Goal: Task Accomplishment & Management: Manage account settings

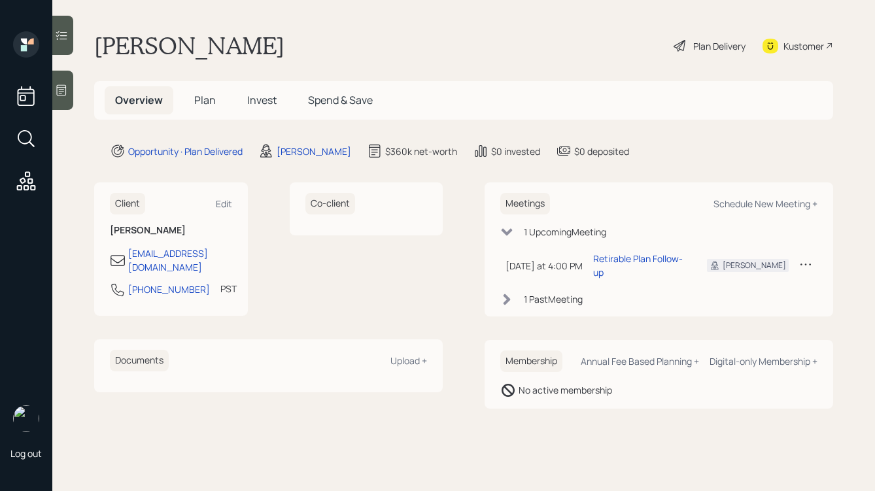
click at [59, 89] on icon at bounding box center [62, 90] width 10 height 11
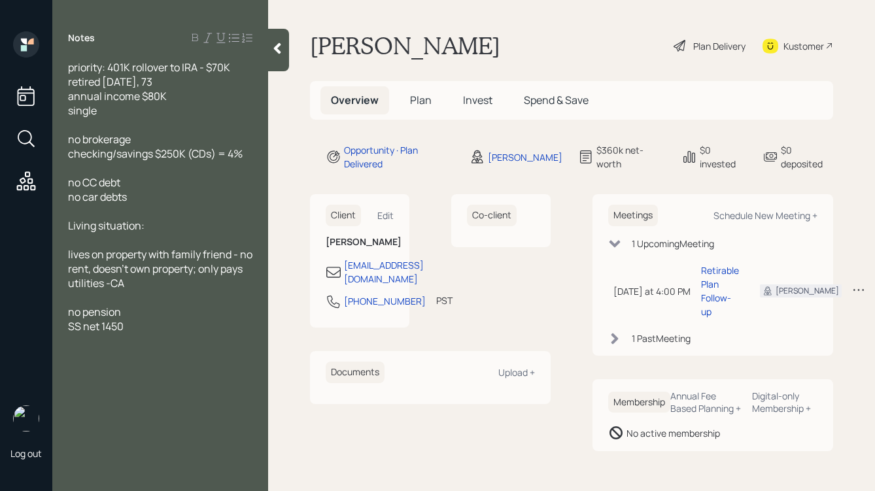
click at [284, 60] on div at bounding box center [278, 50] width 21 height 43
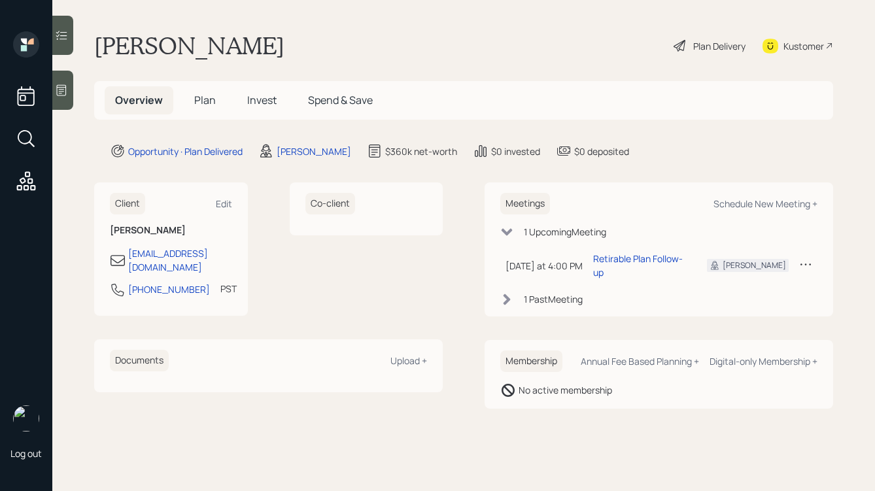
click at [700, 42] on div "Plan Delivery" at bounding box center [719, 46] width 52 height 14
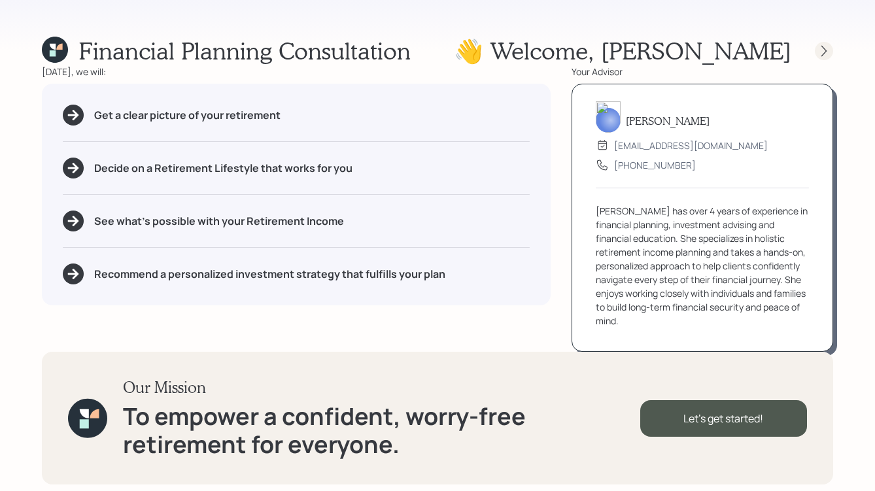
click at [816, 46] on div at bounding box center [824, 51] width 18 height 18
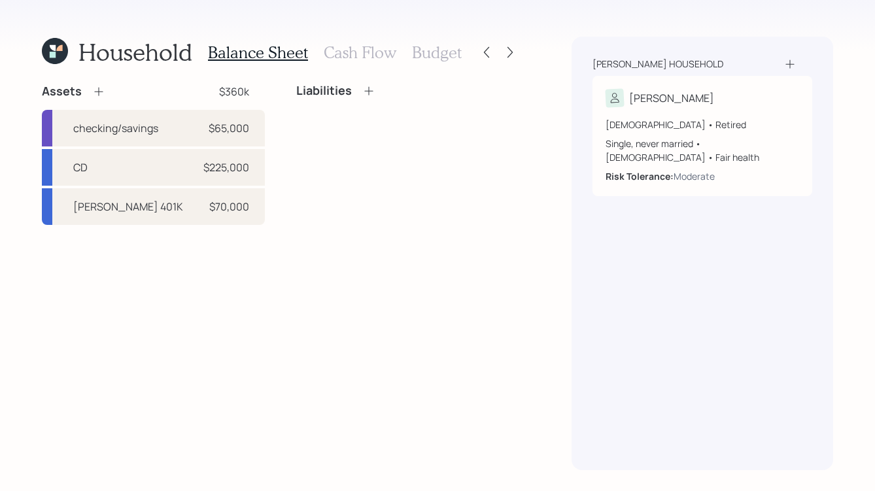
click at [375, 60] on h3 "Cash Flow" at bounding box center [360, 52] width 73 height 19
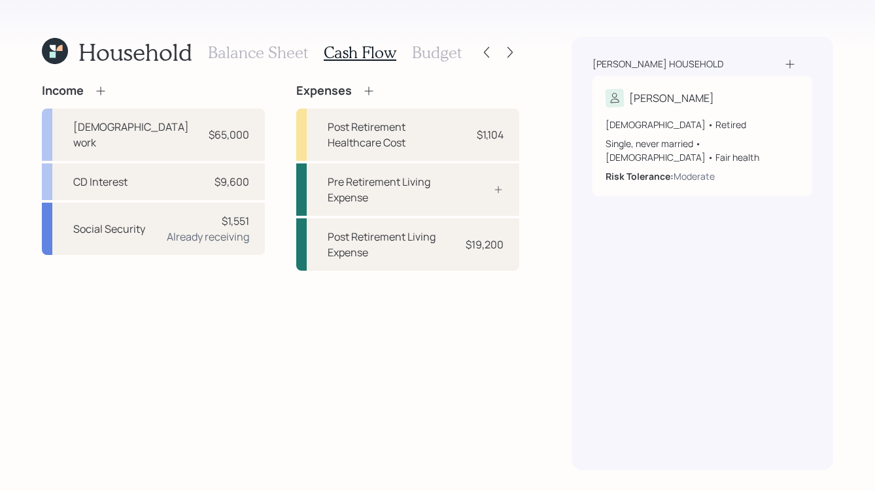
click at [425, 48] on h3 "Budget" at bounding box center [437, 52] width 50 height 19
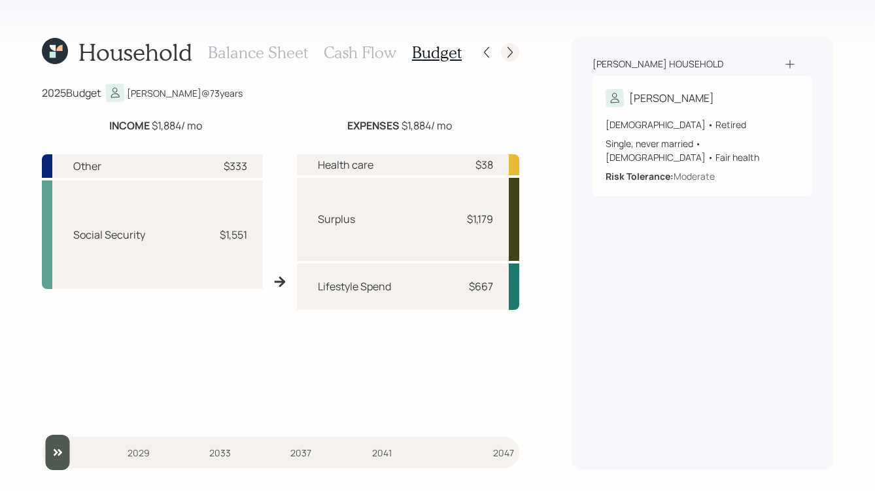
click at [507, 50] on icon at bounding box center [510, 52] width 13 height 13
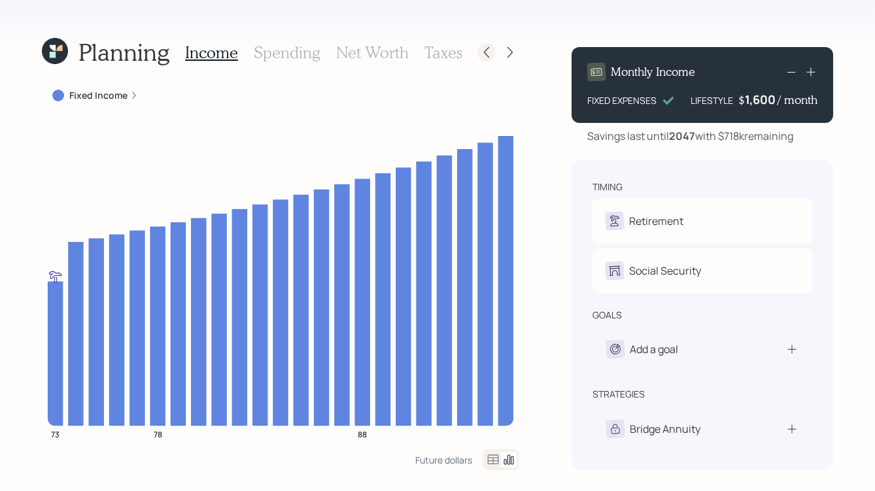
click at [490, 53] on icon at bounding box center [486, 52] width 13 height 13
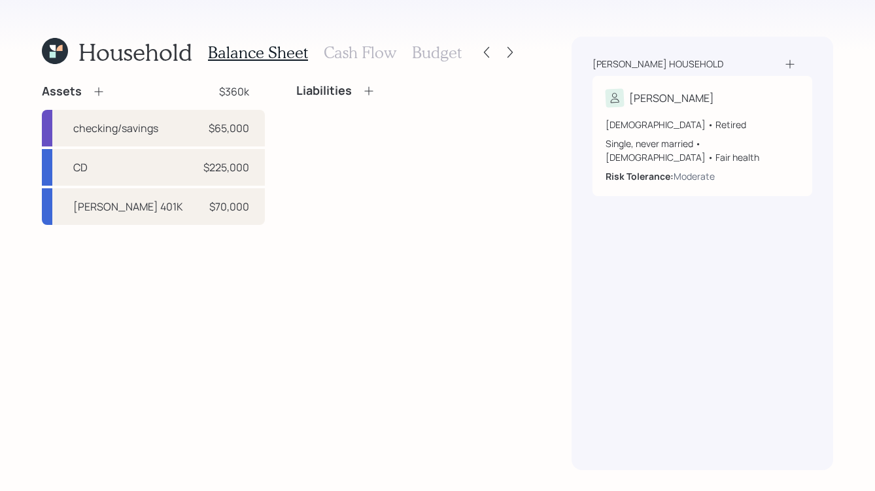
click at [490, 53] on icon at bounding box center [486, 52] width 13 height 13
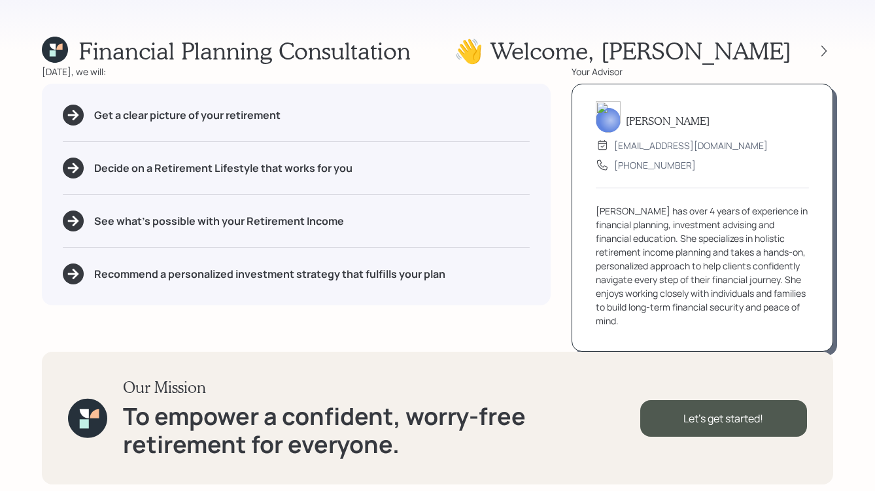
click at [833, 54] on div "Financial Planning Consultation 👋 Welcome , [PERSON_NAME] [DATE], we will: Get …" at bounding box center [437, 245] width 875 height 491
click at [832, 57] on div at bounding box center [824, 51] width 18 height 18
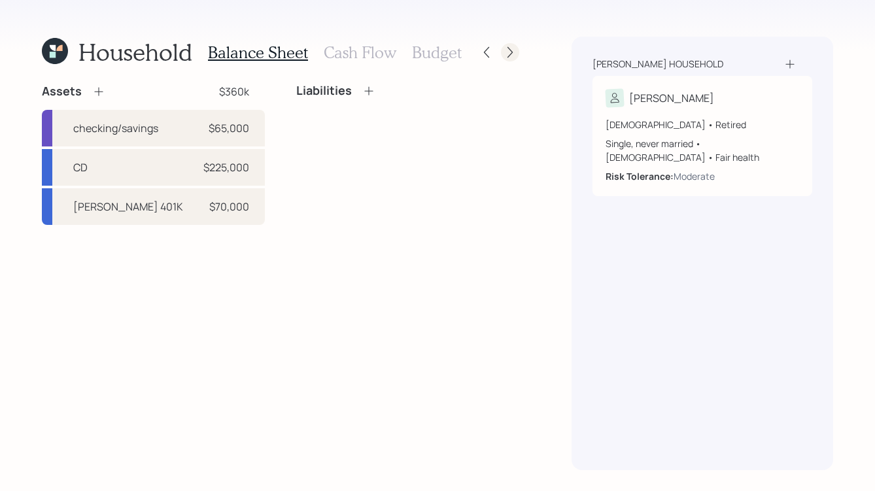
click at [512, 46] on icon at bounding box center [510, 52] width 13 height 13
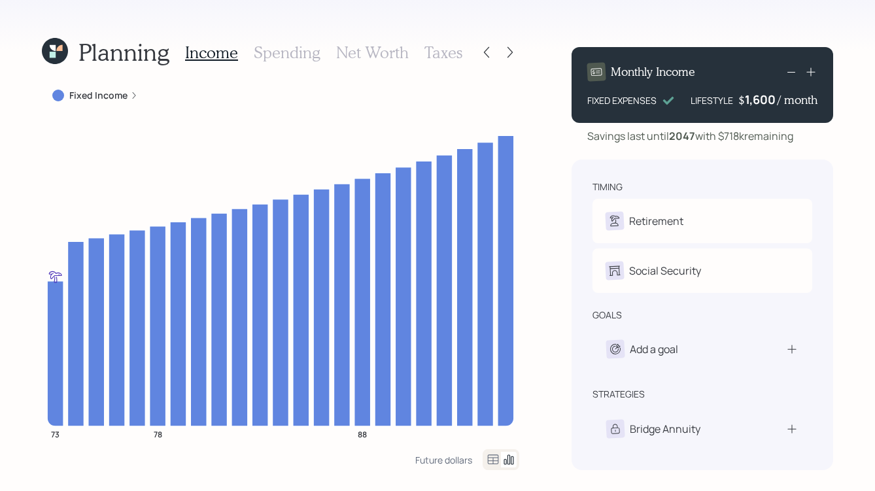
click at [512, 46] on icon at bounding box center [510, 52] width 13 height 13
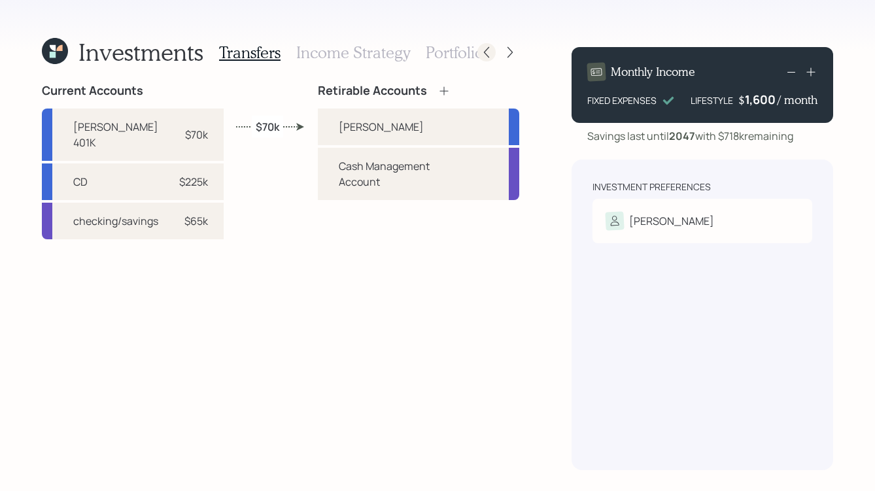
click at [489, 51] on icon at bounding box center [486, 52] width 13 height 13
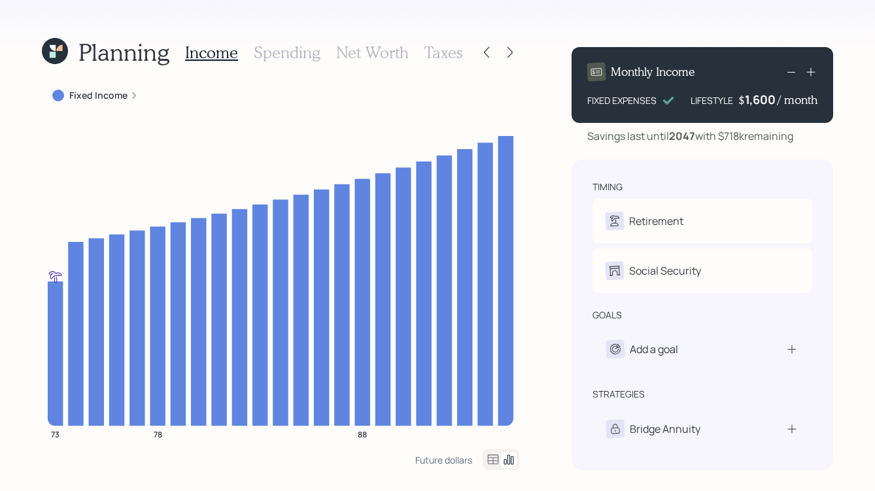
click at [279, 58] on h3 "Spending" at bounding box center [287, 52] width 67 height 19
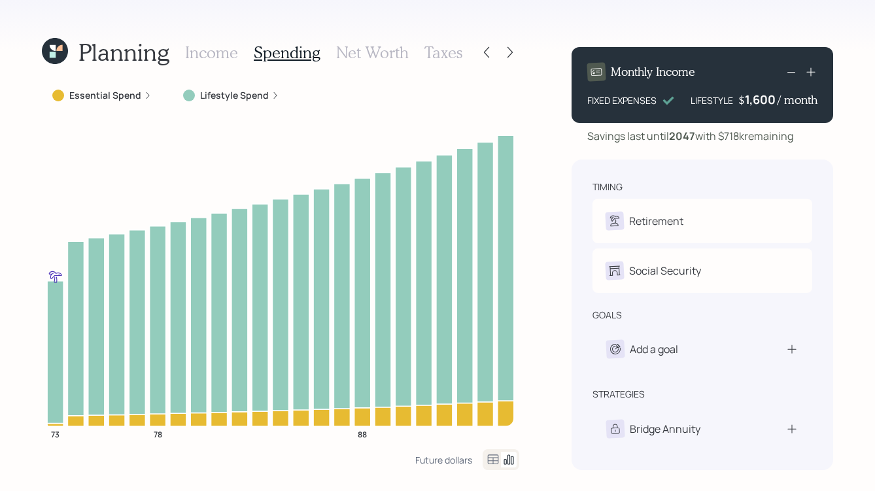
click at [362, 47] on h3 "Net Worth" at bounding box center [372, 52] width 73 height 19
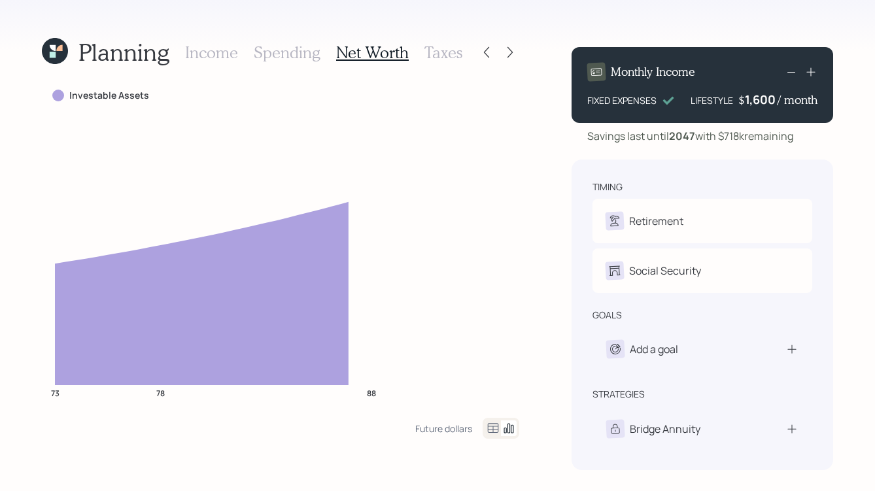
click at [451, 52] on h3 "Taxes" at bounding box center [443, 52] width 38 height 19
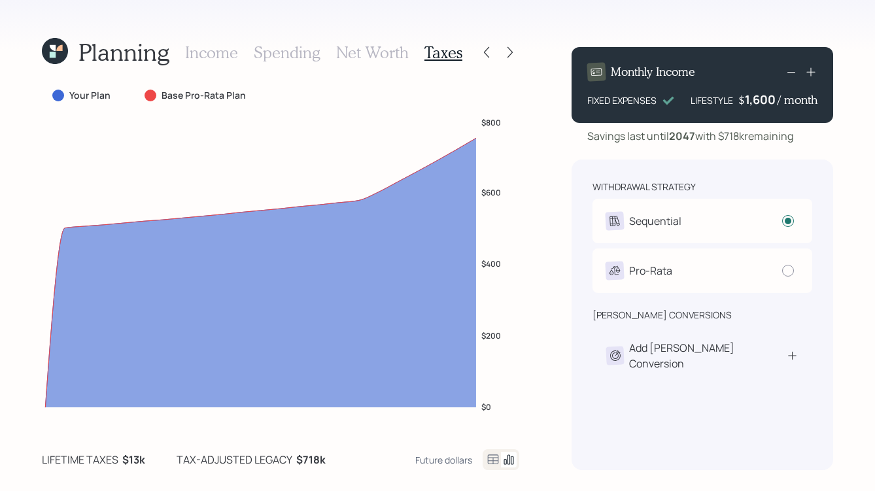
click at [211, 56] on h3 "Income" at bounding box center [211, 52] width 53 height 19
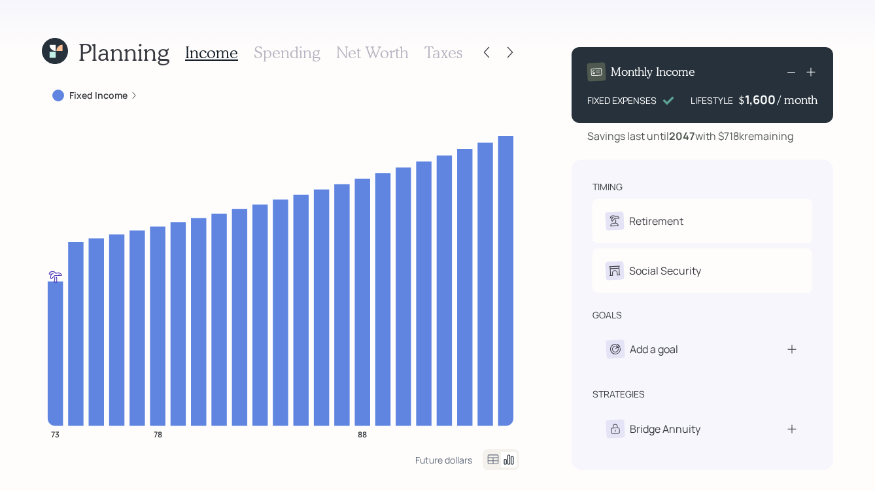
click at [477, 47] on div at bounding box center [486, 52] width 18 height 18
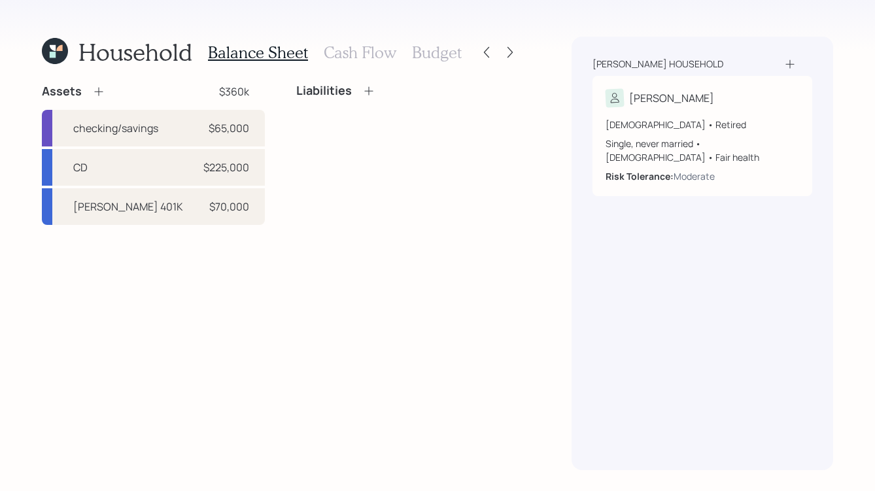
click at [354, 57] on h3 "Cash Flow" at bounding box center [360, 52] width 73 height 19
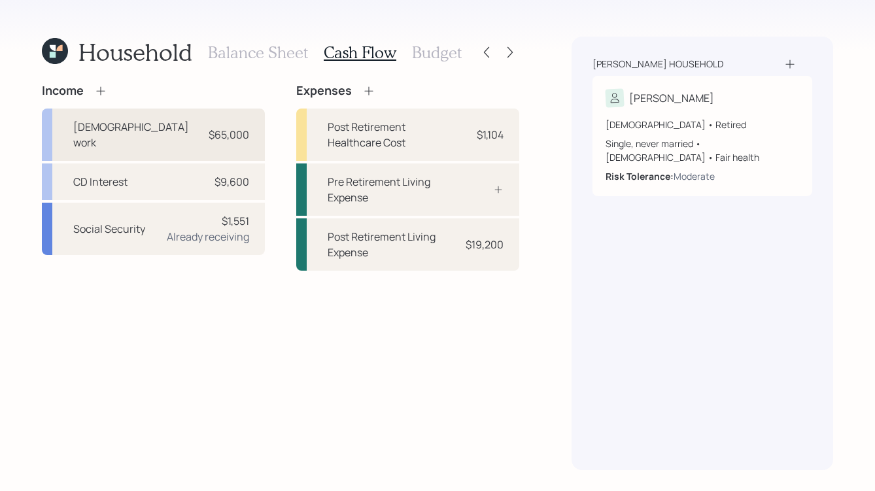
click at [169, 135] on div "[DEMOGRAPHIC_DATA] work $65,000" at bounding box center [153, 135] width 223 height 52
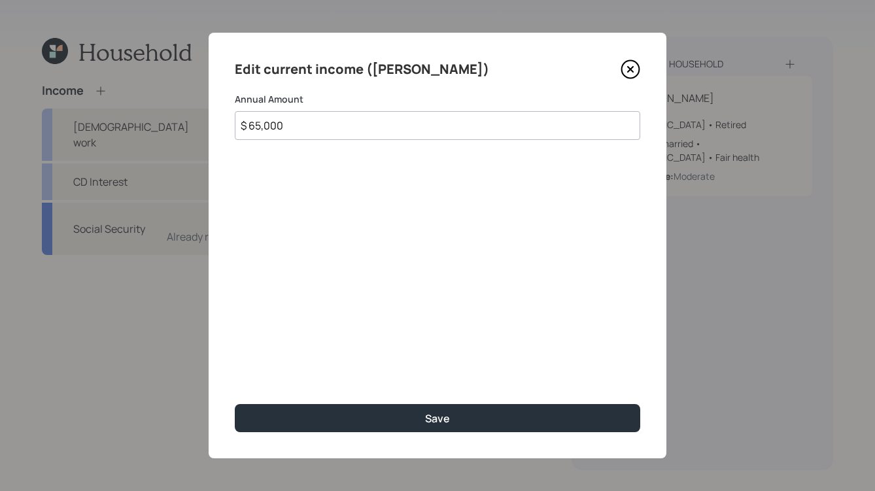
click at [624, 70] on icon at bounding box center [631, 70] width 20 height 20
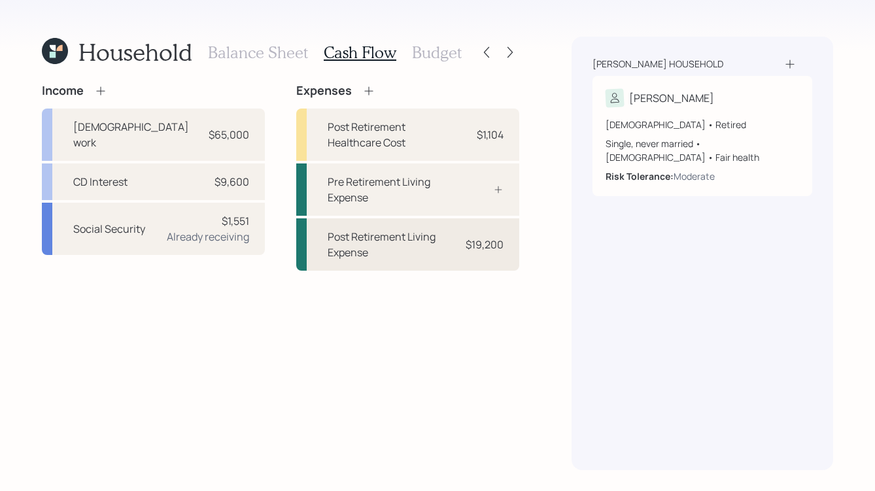
click at [438, 261] on div "Post Retirement Living Expense $19,200" at bounding box center [407, 244] width 223 height 52
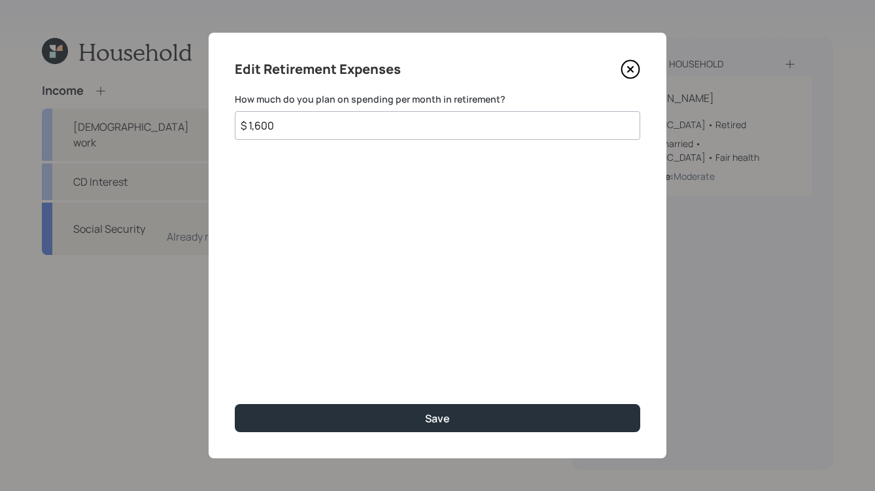
click at [628, 65] on icon at bounding box center [631, 70] width 20 height 20
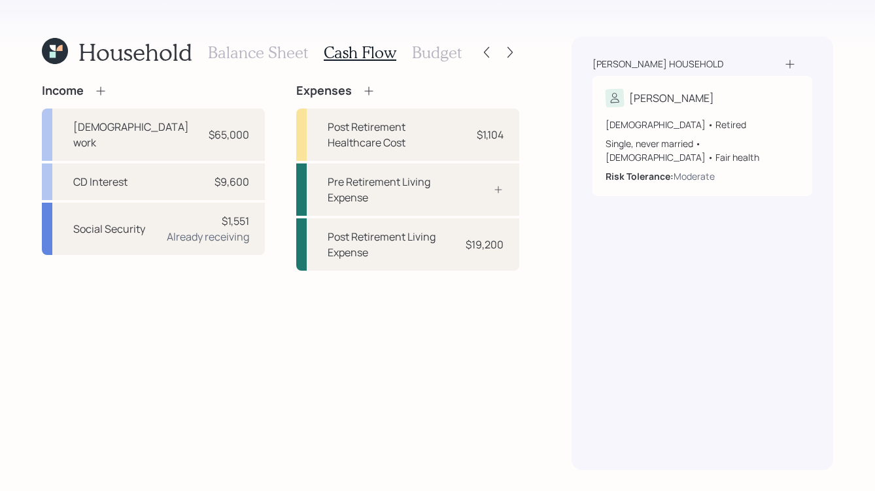
click at [438, 62] on div "Balance Sheet Cash Flow Budget" at bounding box center [335, 52] width 254 height 31
click at [438, 51] on h3 "Budget" at bounding box center [437, 52] width 50 height 19
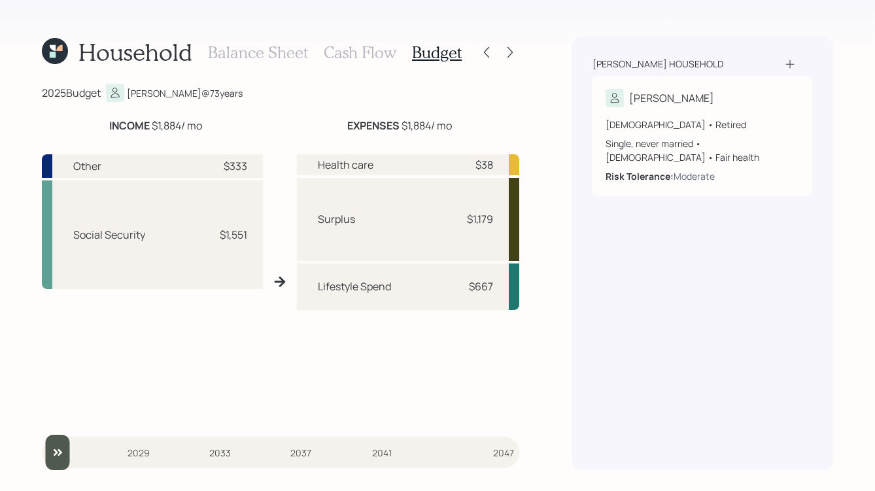
click at [608, 424] on div "[PERSON_NAME] household [PERSON_NAME] [DEMOGRAPHIC_DATA] • Retired Single, neve…" at bounding box center [703, 254] width 262 height 434
click at [415, 290] on div "Lifestyle Spend $667" at bounding box center [408, 287] width 222 height 47
click at [489, 56] on icon at bounding box center [486, 52] width 13 height 13
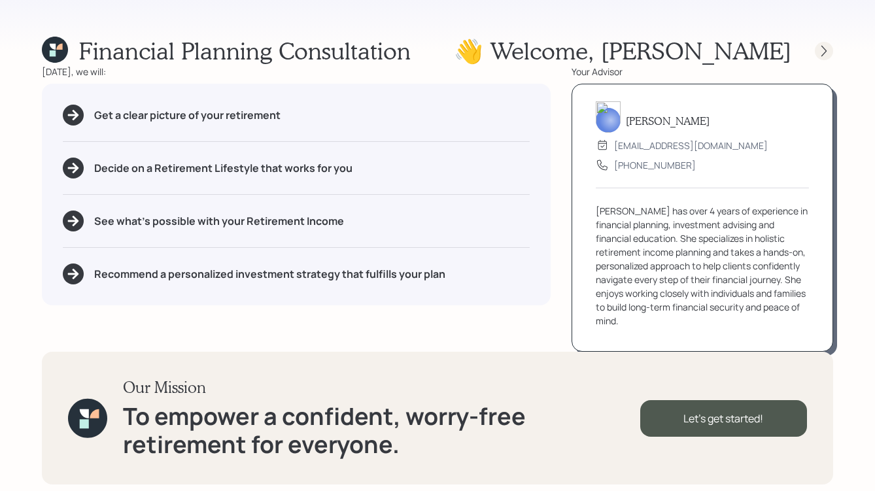
click at [822, 50] on icon at bounding box center [824, 50] width 13 height 13
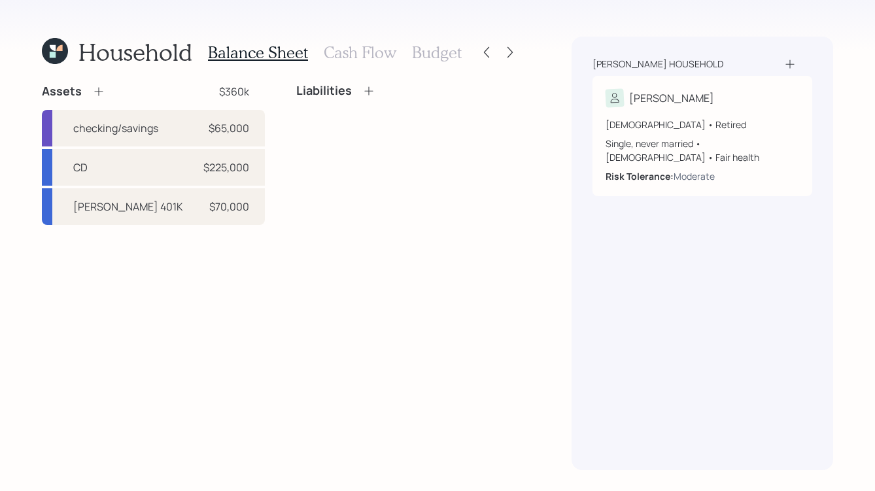
click at [432, 52] on h3 "Budget" at bounding box center [437, 52] width 50 height 19
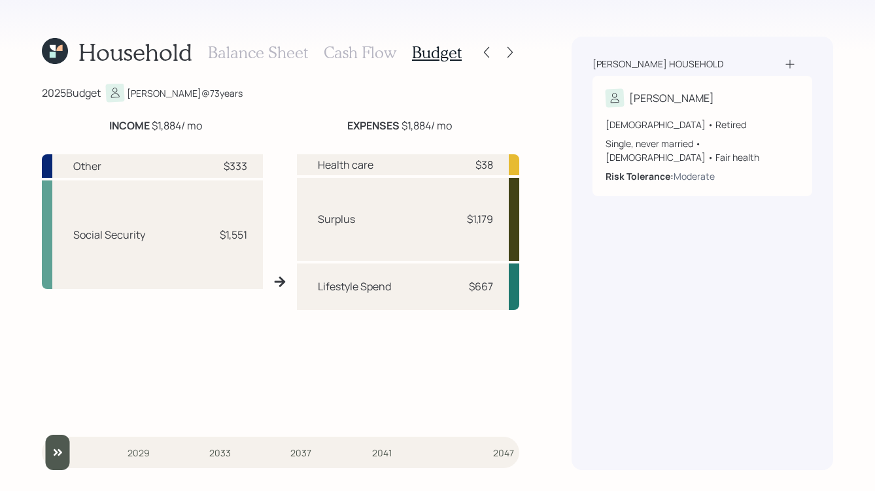
click at [356, 57] on h3 "Cash Flow" at bounding box center [360, 52] width 73 height 19
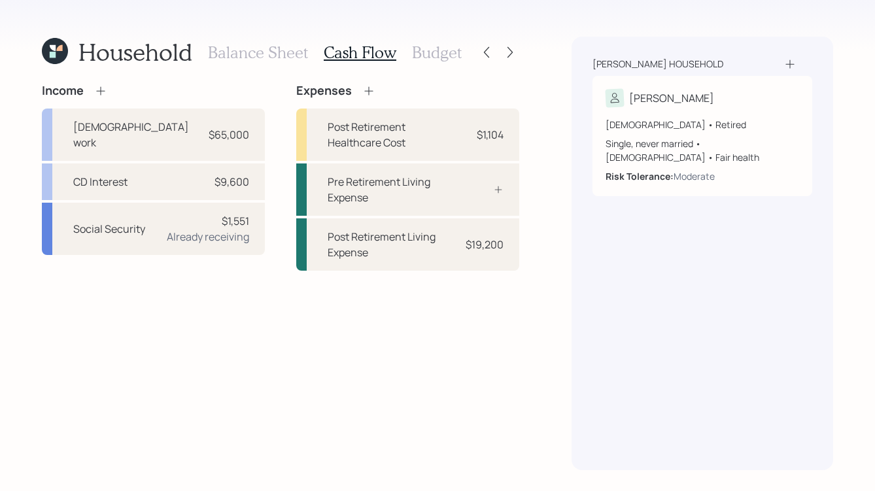
click at [434, 60] on h3 "Budget" at bounding box center [437, 52] width 50 height 19
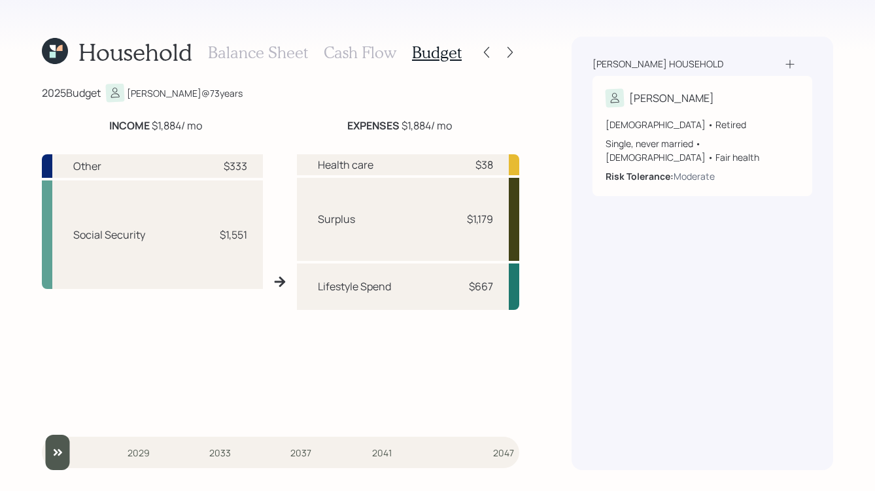
click at [211, 164] on div "$333" at bounding box center [227, 166] width 39 height 16
click at [354, 57] on h3 "Cash Flow" at bounding box center [360, 52] width 73 height 19
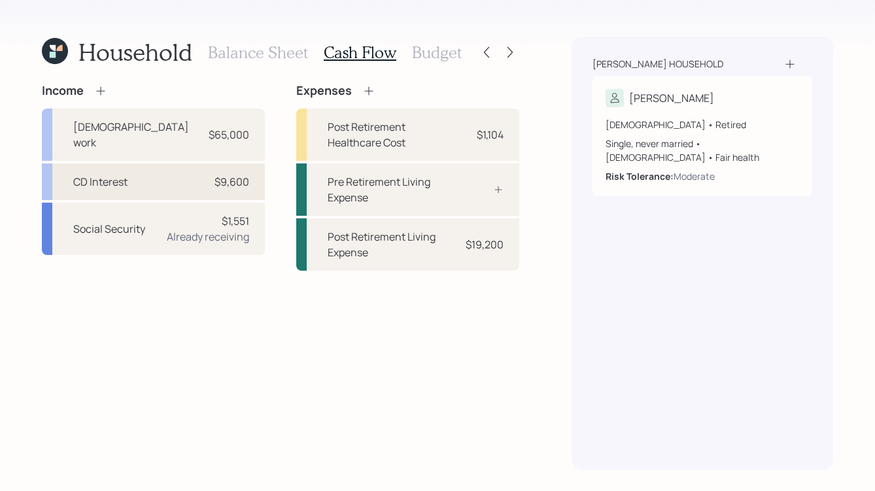
click at [218, 174] on div "$9,600" at bounding box center [232, 182] width 35 height 16
select select "other"
select select "interest"
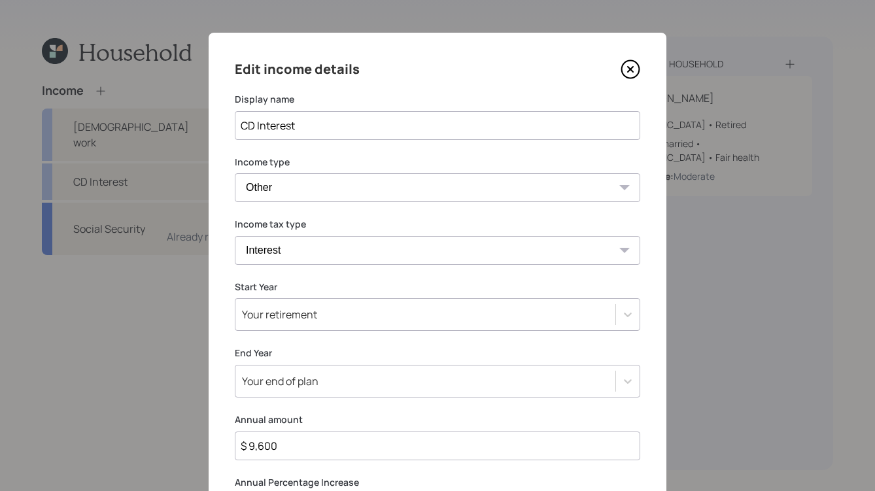
click at [629, 71] on icon at bounding box center [630, 69] width 5 height 5
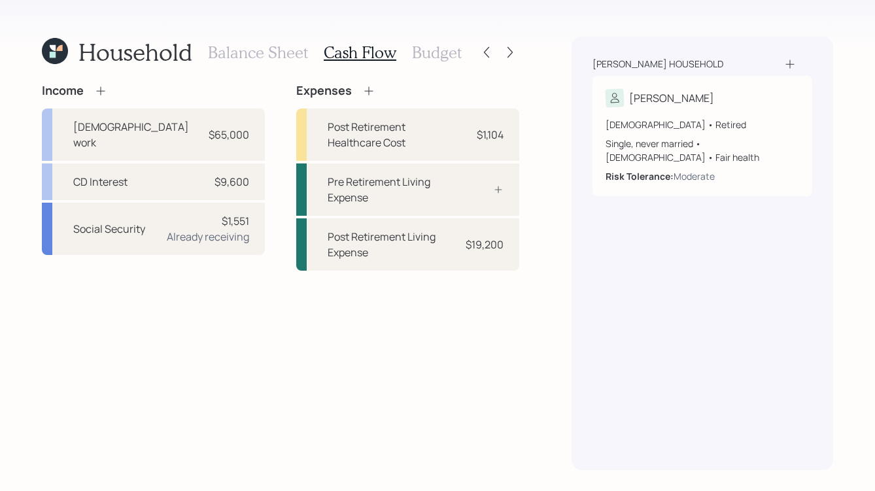
click at [417, 54] on h3 "Budget" at bounding box center [437, 52] width 50 height 19
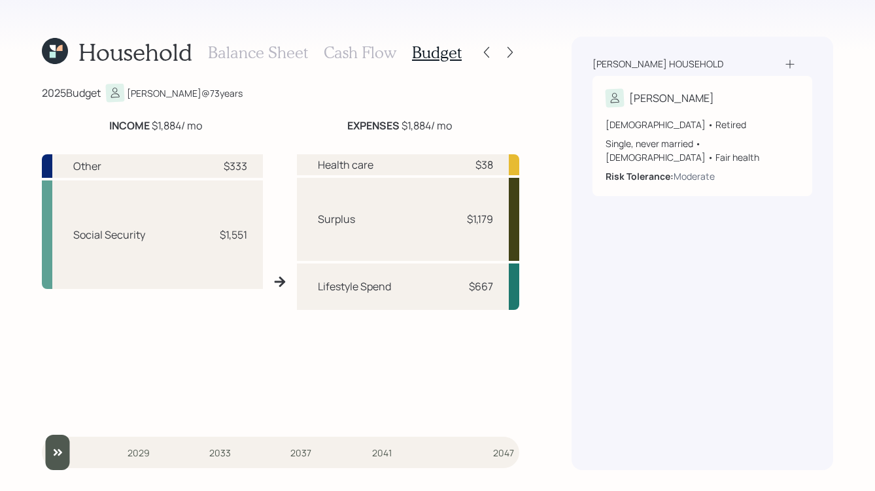
click at [371, 44] on h3 "Cash Flow" at bounding box center [360, 52] width 73 height 19
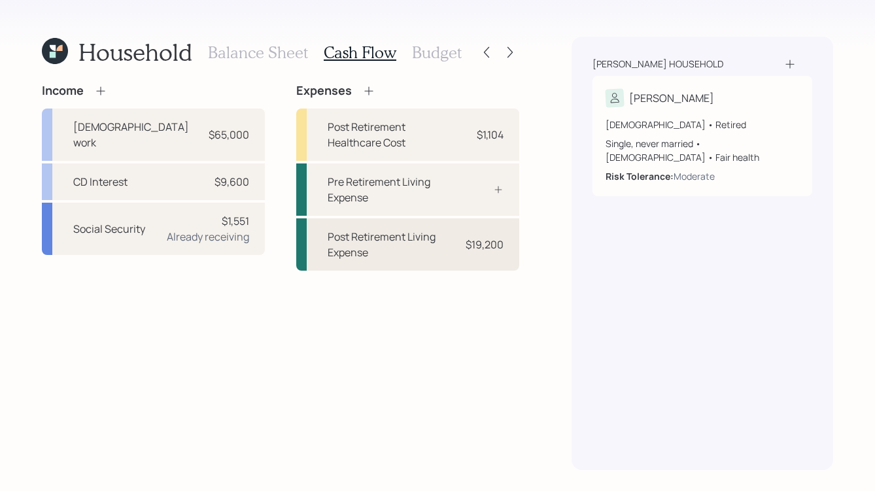
click at [450, 241] on div "Post Retirement Living Expense" at bounding box center [391, 244] width 126 height 31
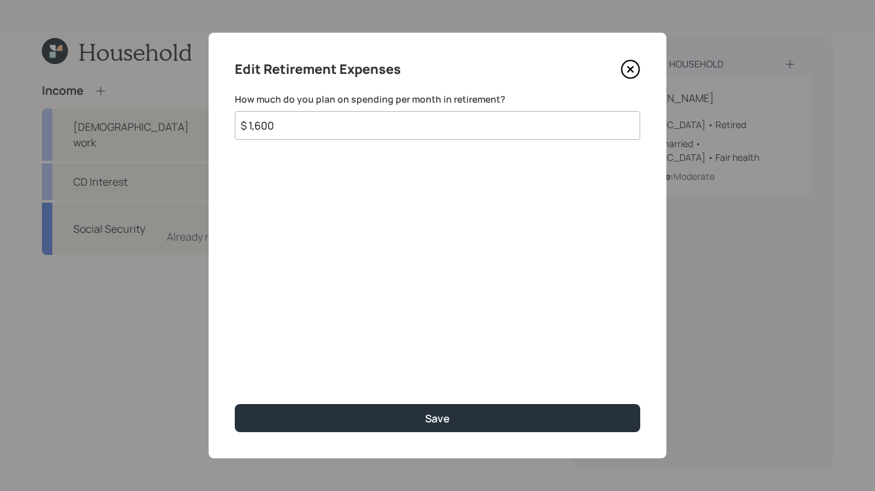
click at [628, 75] on icon at bounding box center [631, 70] width 20 height 20
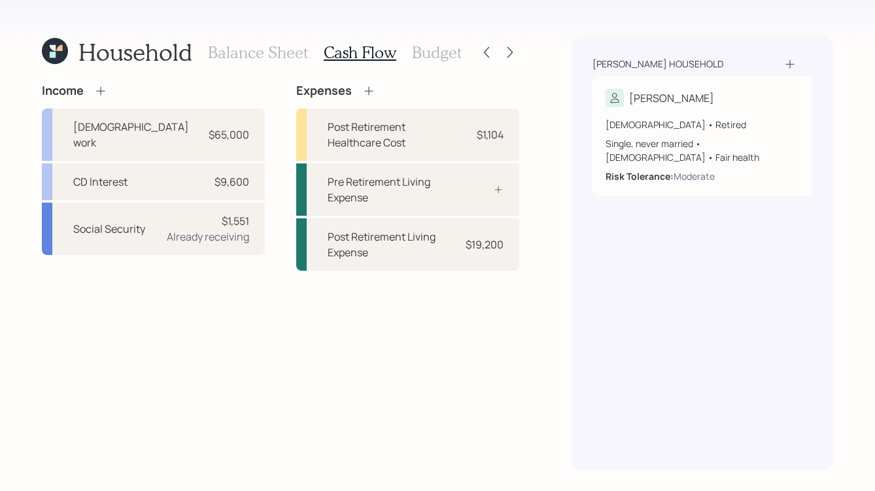
click at [443, 50] on h3 "Budget" at bounding box center [437, 52] width 50 height 19
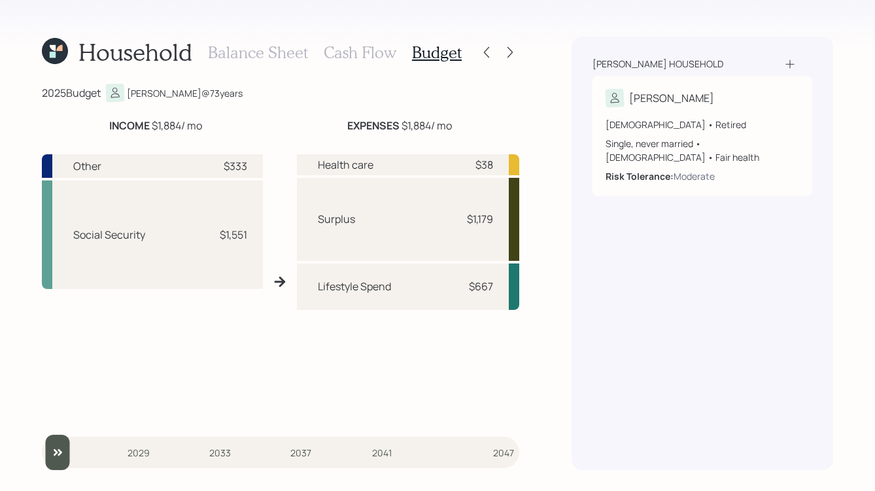
click at [413, 289] on div "Lifestyle Spend $667" at bounding box center [408, 287] width 222 height 47
click at [506, 46] on icon at bounding box center [510, 52] width 13 height 13
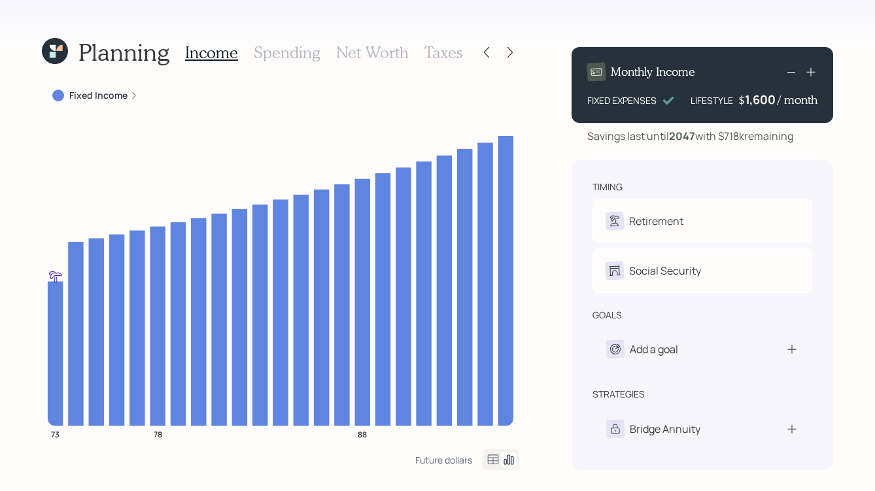
click at [261, 57] on h3 "Spending" at bounding box center [287, 52] width 67 height 19
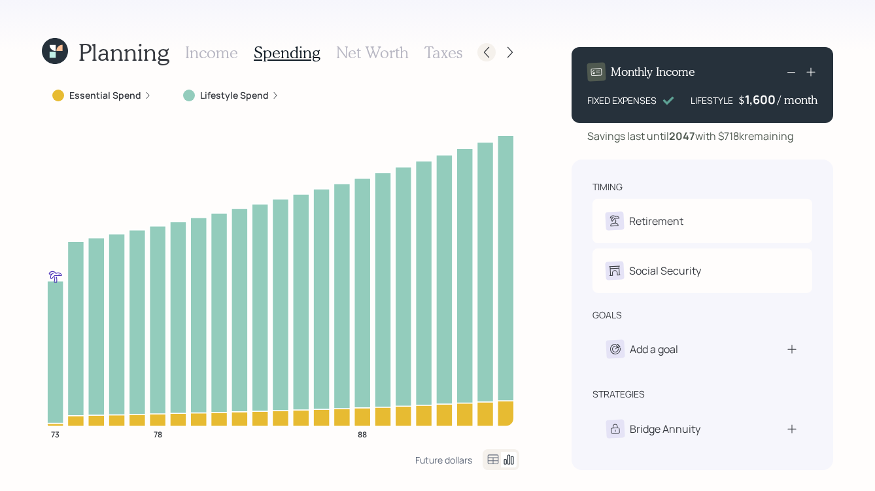
click at [485, 54] on icon at bounding box center [486, 52] width 5 height 11
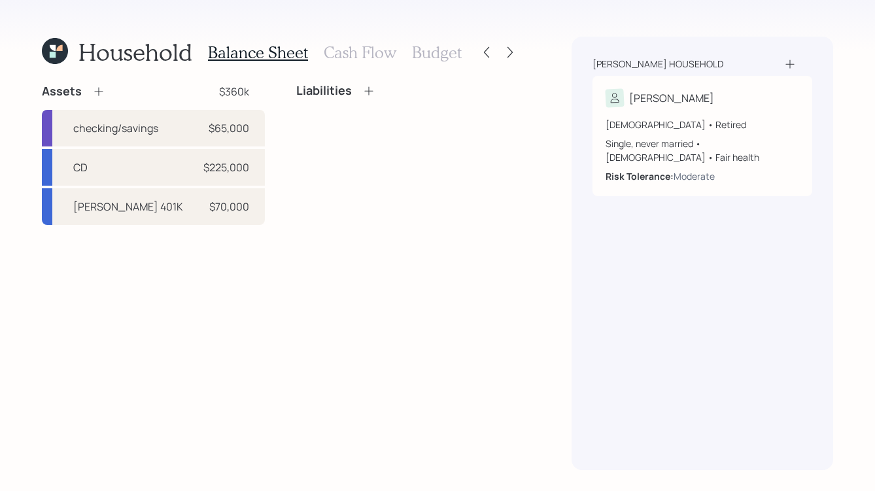
click at [364, 54] on h3 "Cash Flow" at bounding box center [360, 52] width 73 height 19
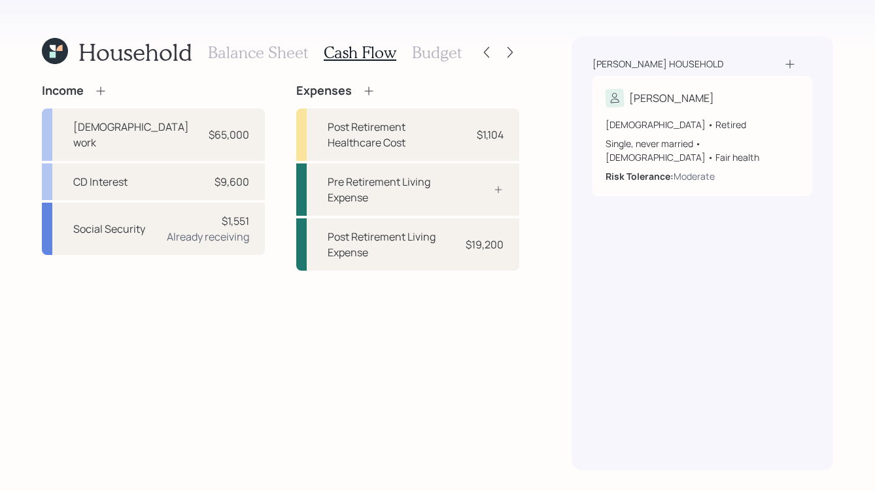
click at [449, 57] on h3 "Budget" at bounding box center [437, 52] width 50 height 19
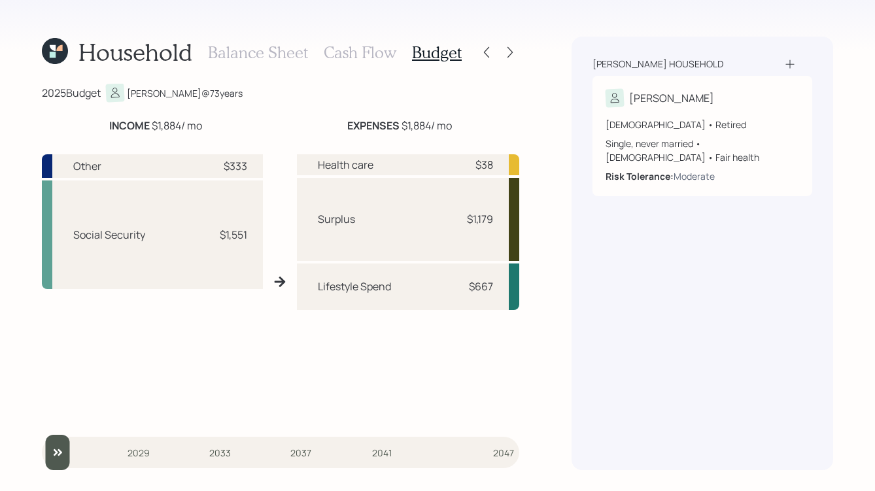
click at [364, 38] on div "Balance Sheet Cash Flow Budget" at bounding box center [335, 52] width 254 height 31
click at [360, 58] on h3 "Cash Flow" at bounding box center [360, 52] width 73 height 19
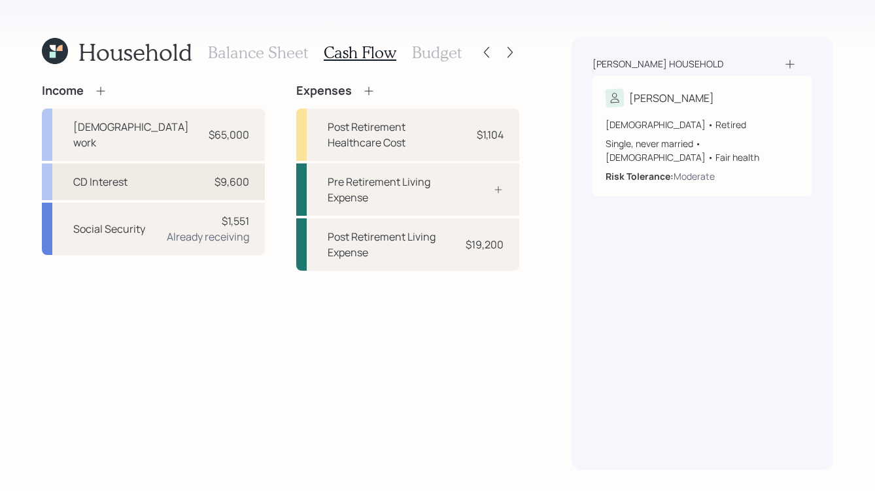
click at [165, 171] on div "CD Interest $9,600" at bounding box center [153, 182] width 223 height 37
select select "other"
select select "interest"
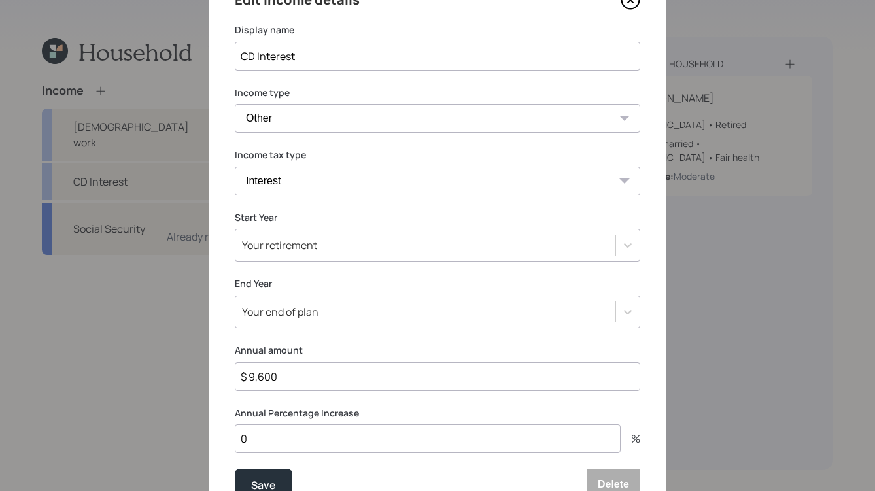
scroll to position [137, 0]
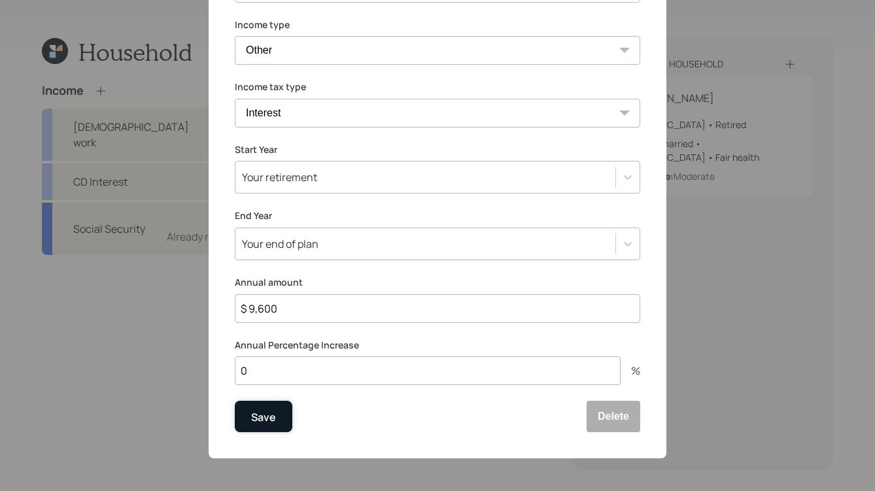
click at [267, 424] on div "Save" at bounding box center [263, 418] width 25 height 18
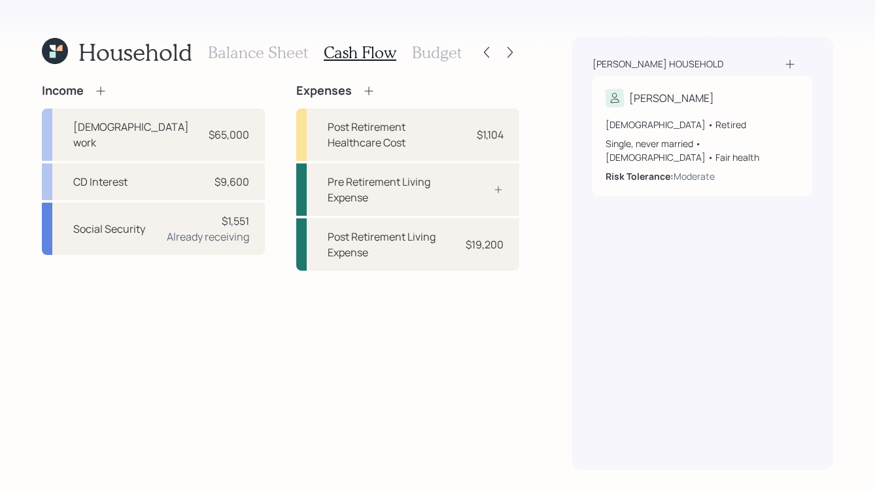
click at [429, 53] on h3 "Budget" at bounding box center [437, 52] width 50 height 19
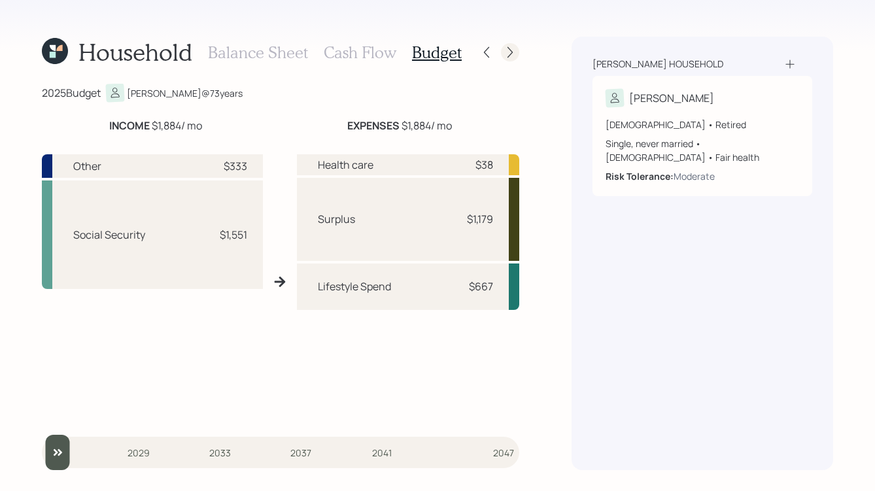
click at [513, 57] on icon at bounding box center [510, 52] width 13 height 13
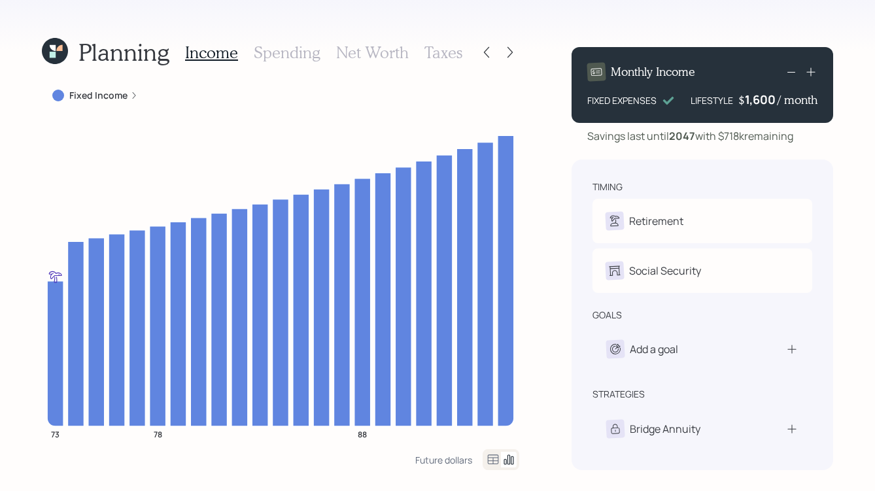
click at [260, 60] on h3 "Spending" at bounding box center [287, 52] width 67 height 19
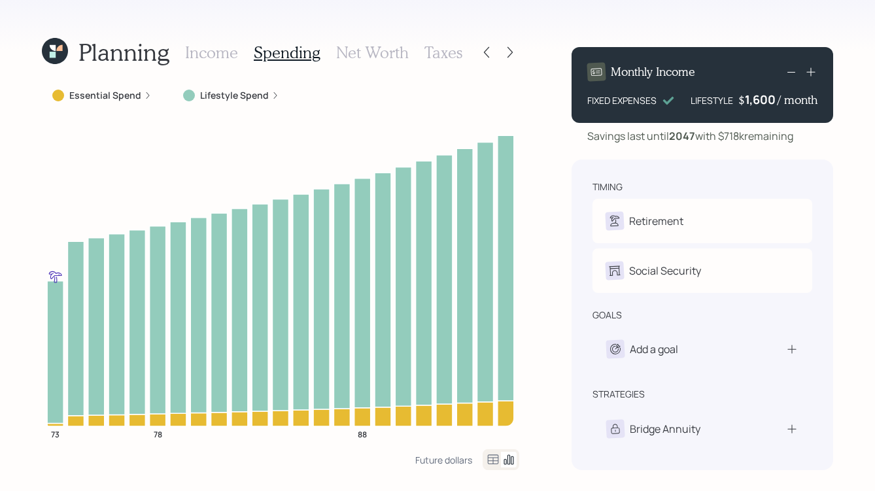
click at [355, 56] on h3 "Net Worth" at bounding box center [372, 52] width 73 height 19
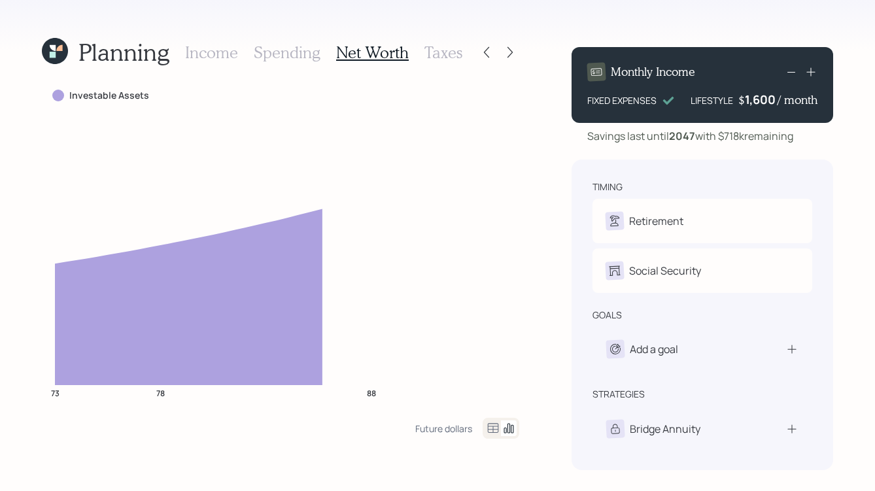
click at [455, 52] on h3 "Taxes" at bounding box center [443, 52] width 38 height 19
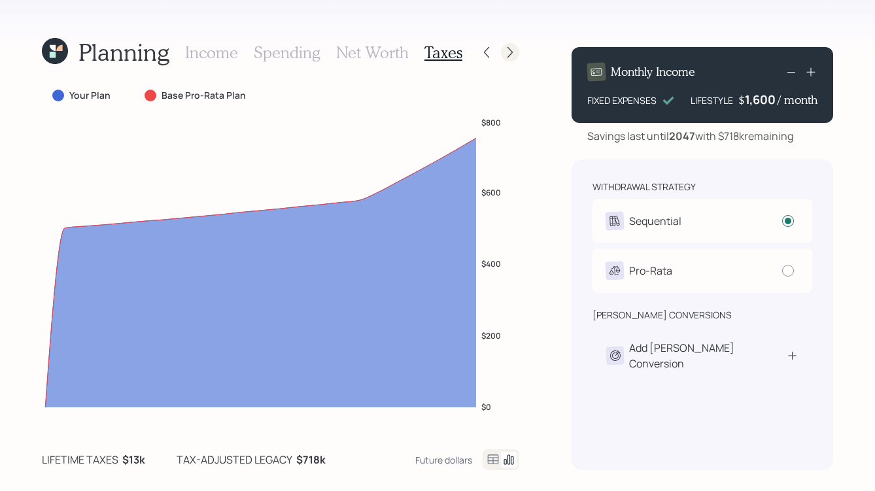
click at [506, 56] on icon at bounding box center [510, 52] width 13 height 13
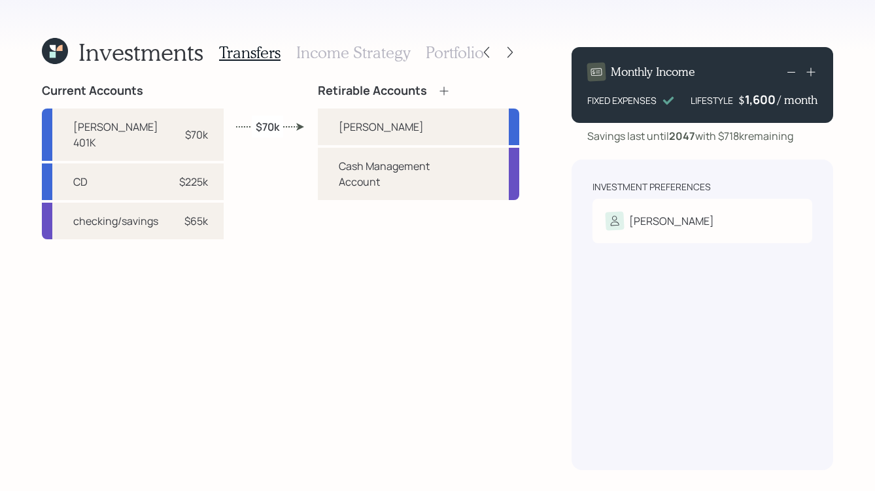
click at [367, 54] on h3 "Income Strategy" at bounding box center [353, 52] width 114 height 19
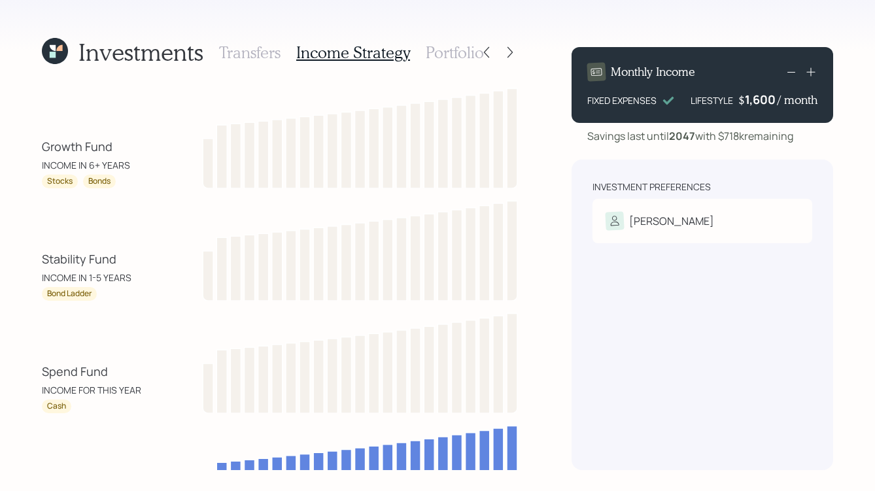
click at [438, 47] on h3 "Portfolio" at bounding box center [455, 52] width 58 height 19
